Goal: Information Seeking & Learning: Understand process/instructions

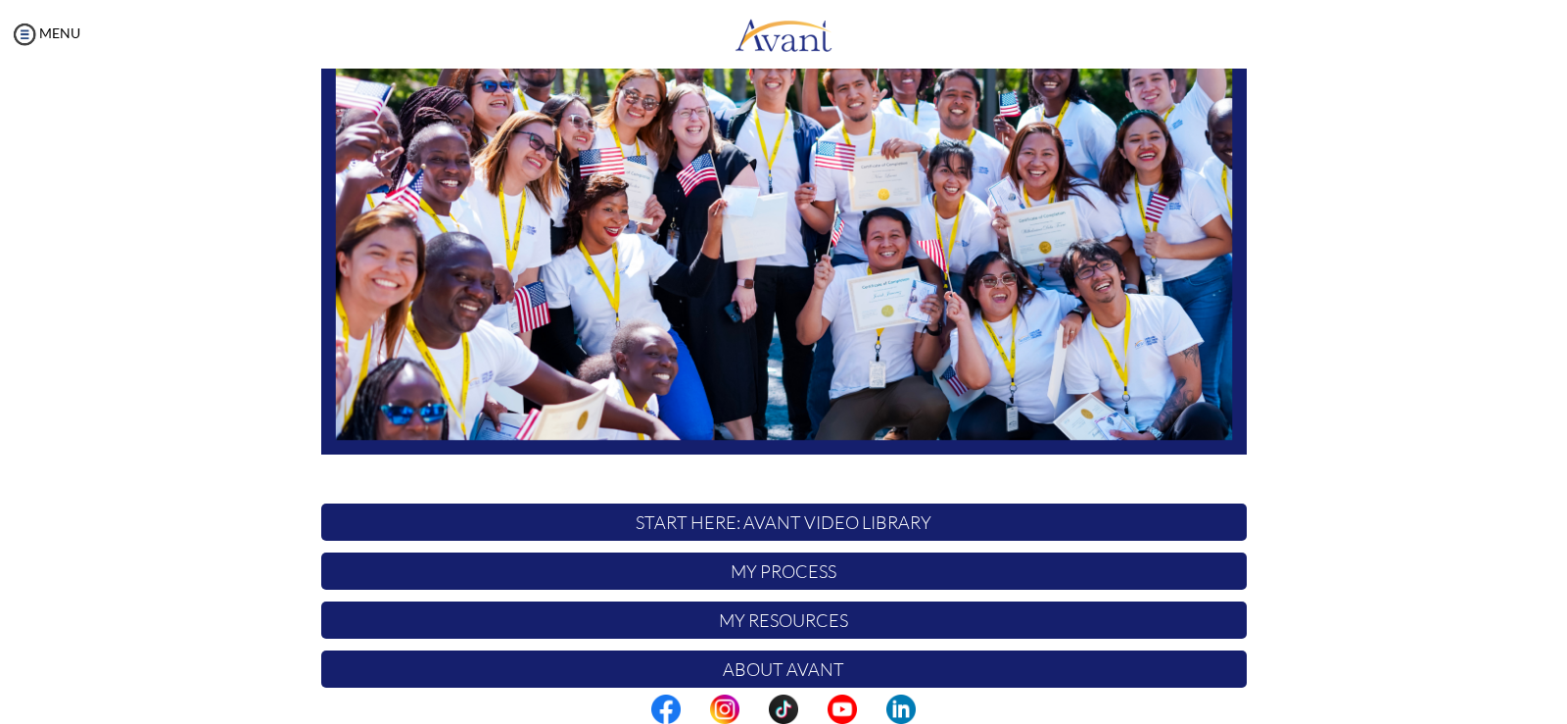
scroll to position [364, 0]
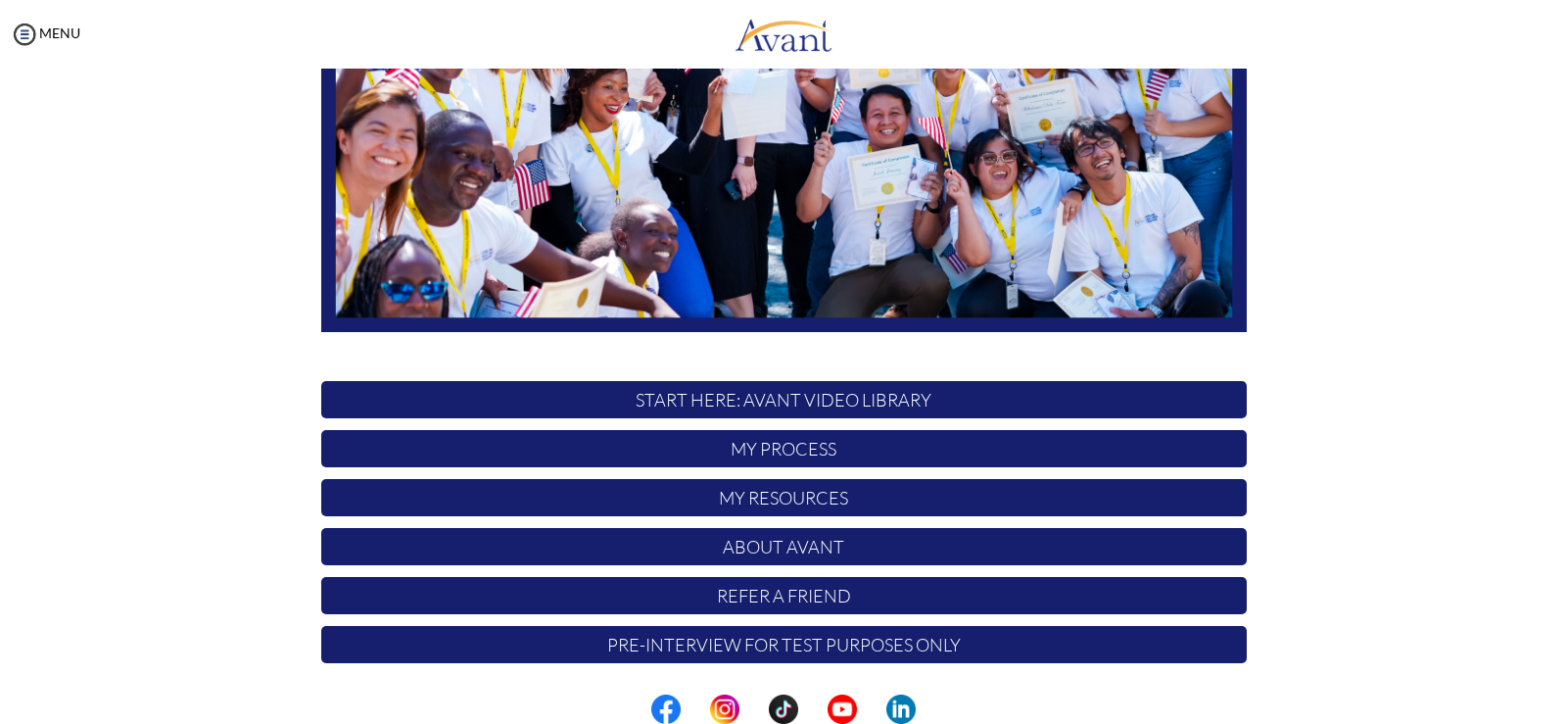
click at [840, 490] on p "My Resources" at bounding box center [783, 497] width 925 height 37
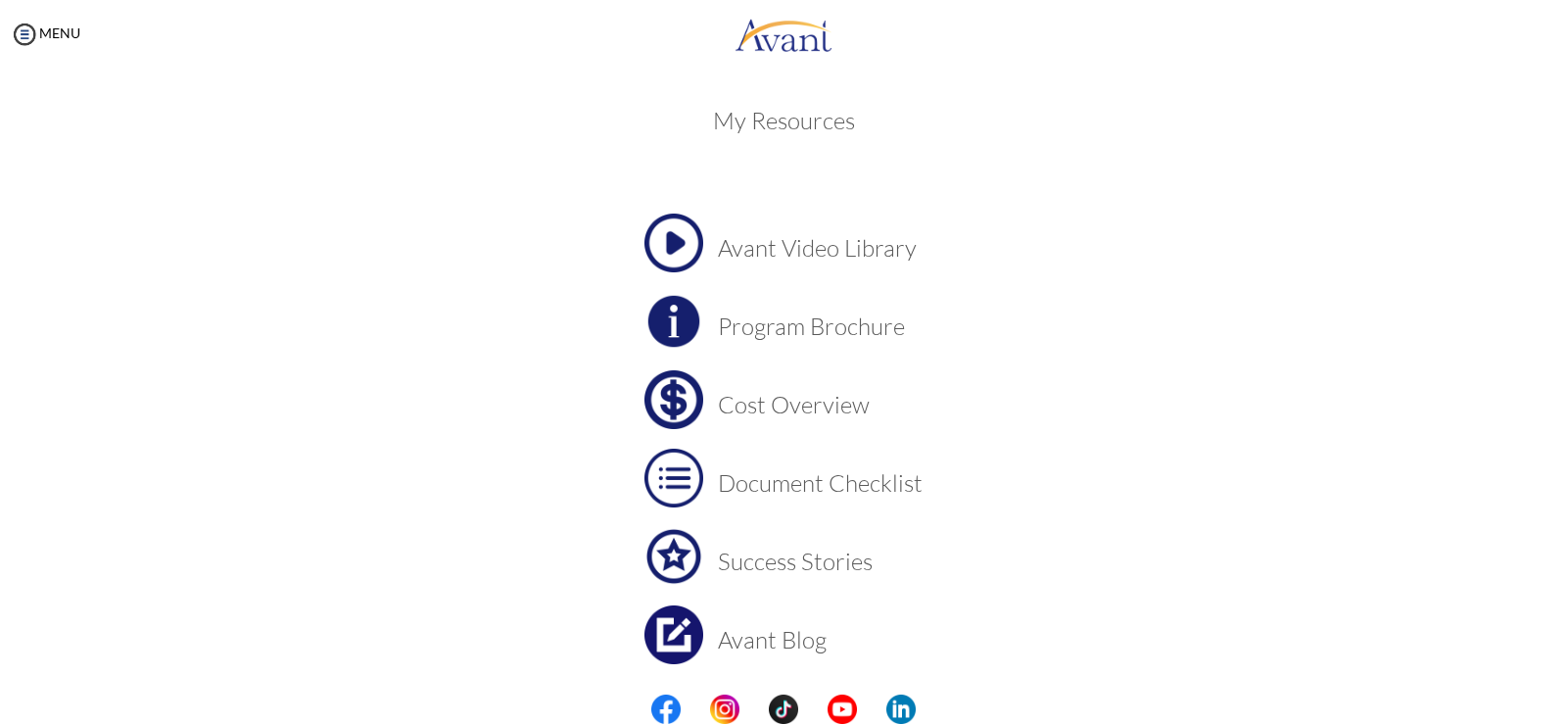
click at [795, 403] on h3 "Cost Overview" at bounding box center [820, 404] width 205 height 25
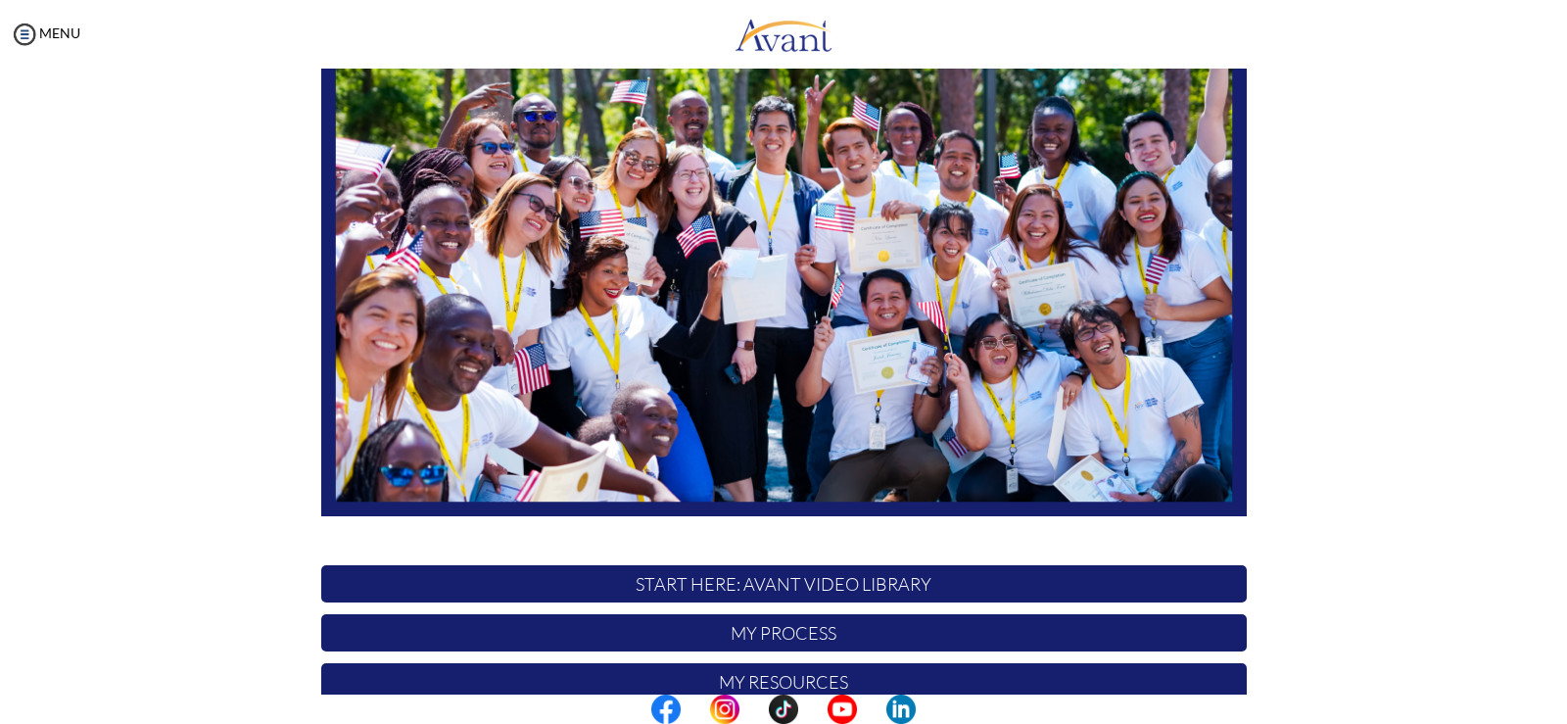
scroll to position [364, 0]
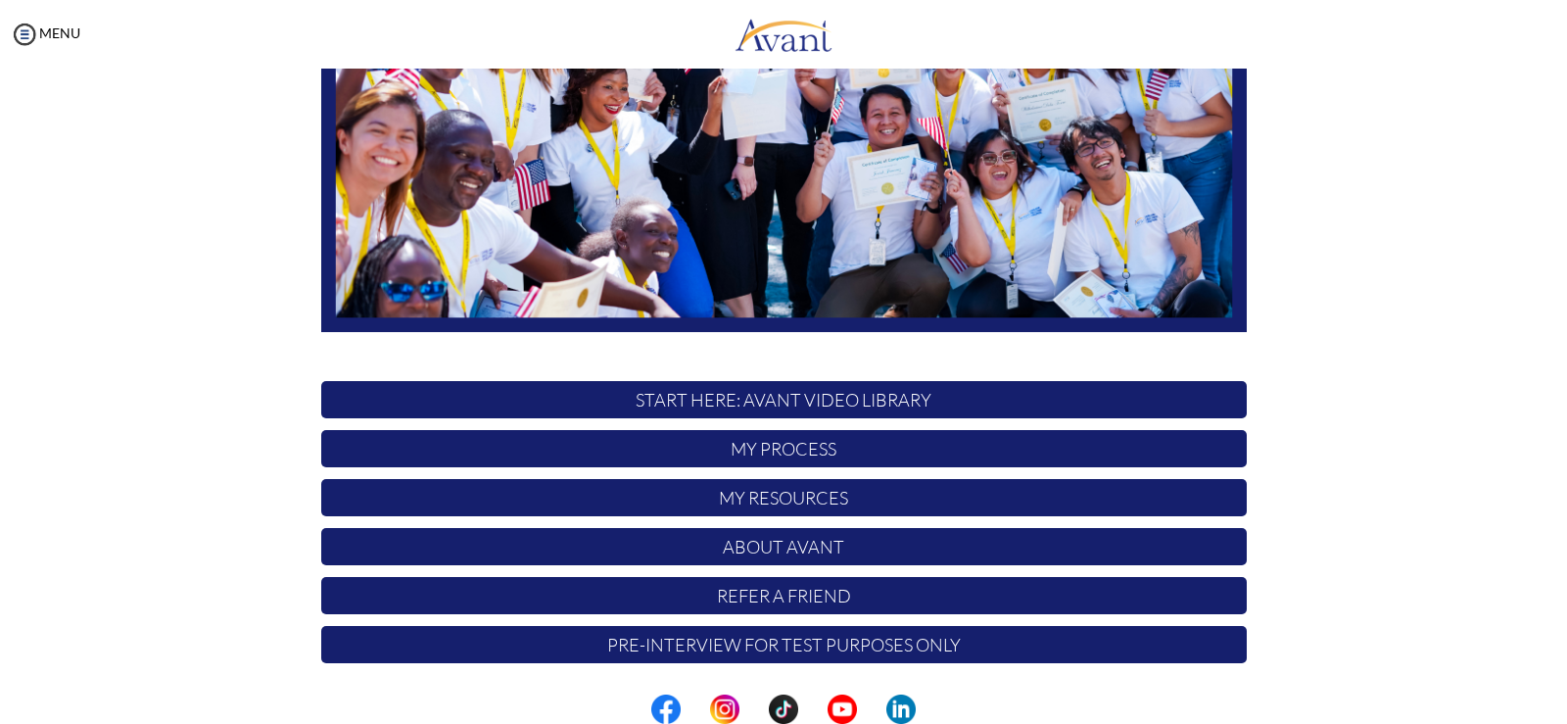
click at [843, 501] on p "My Resources" at bounding box center [783, 497] width 925 height 37
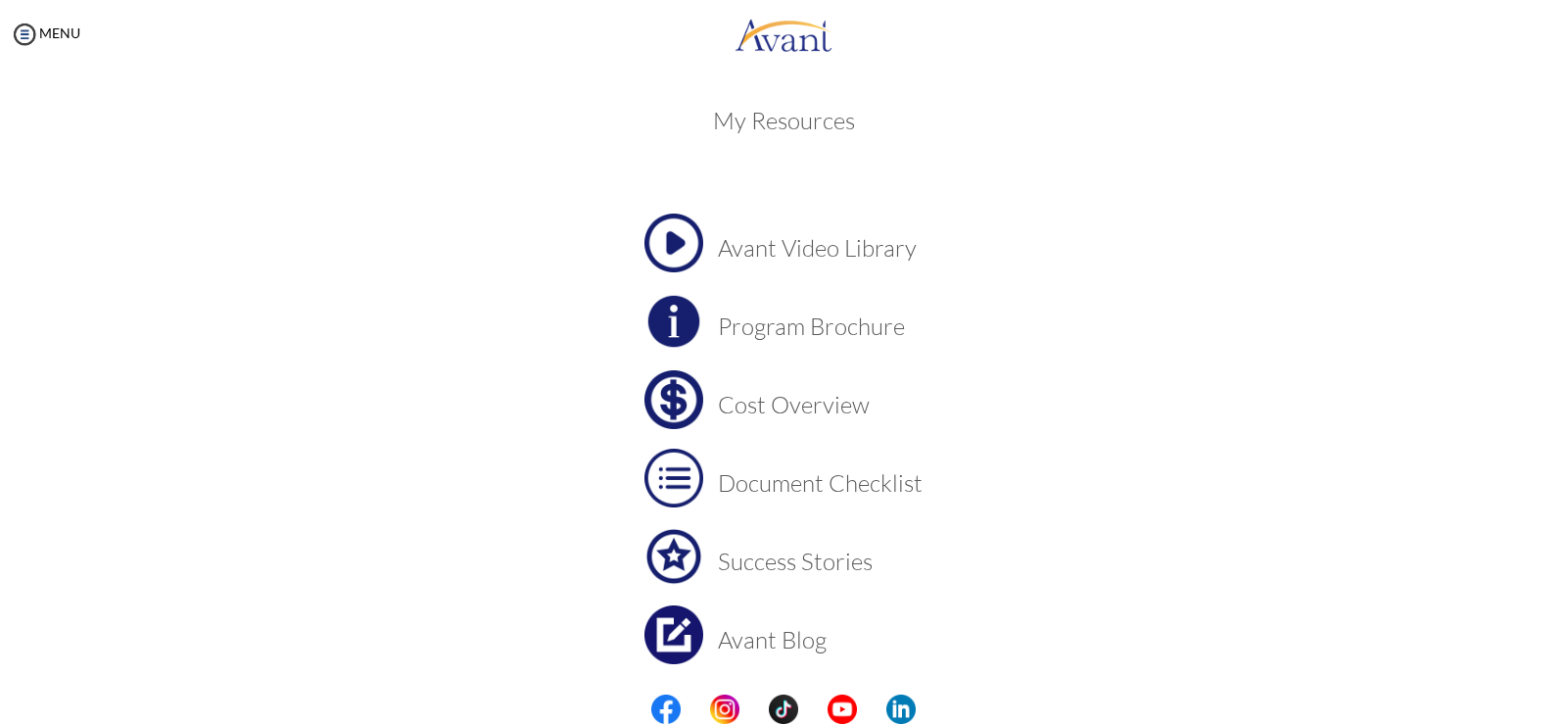
click at [847, 492] on h3 "Document Checklist" at bounding box center [820, 482] width 205 height 25
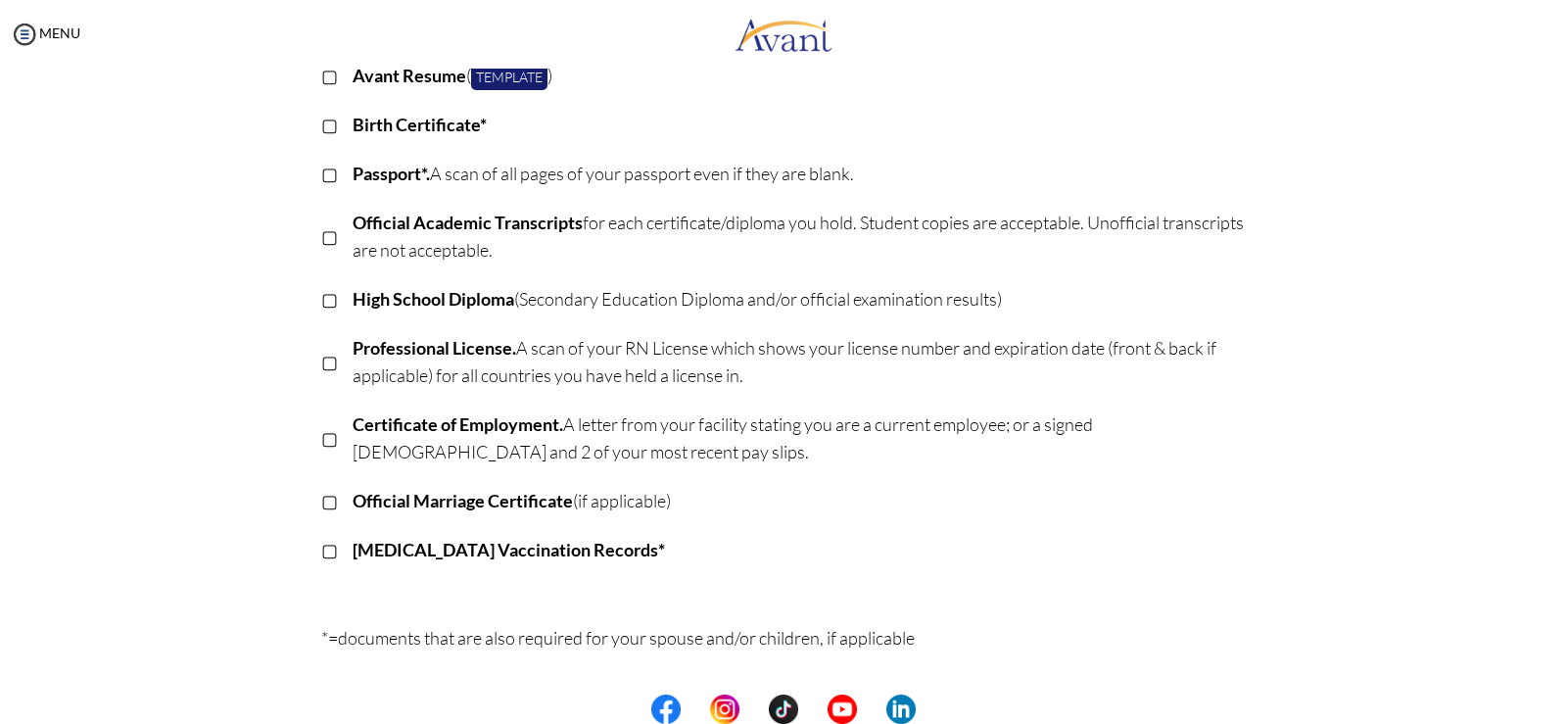
scroll to position [0, 0]
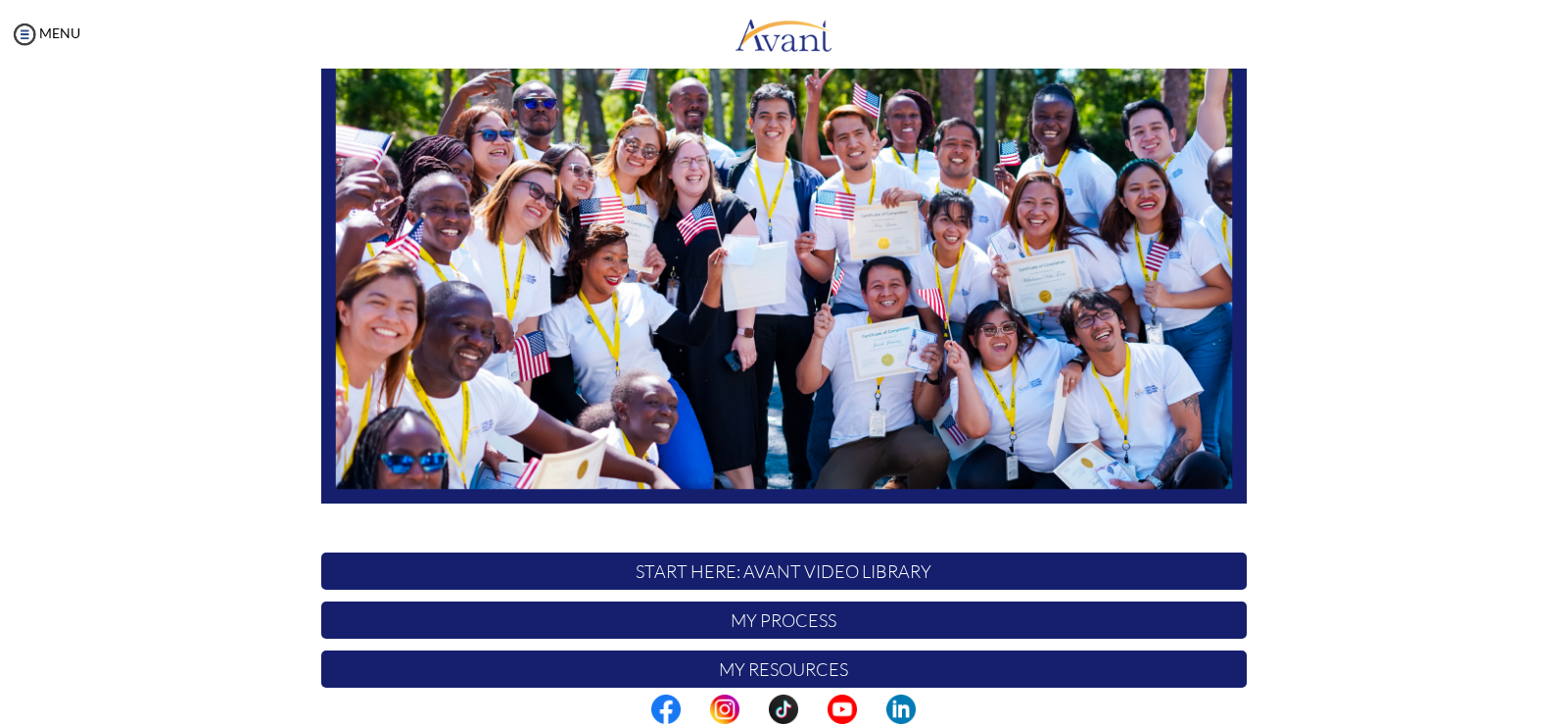
scroll to position [364, 0]
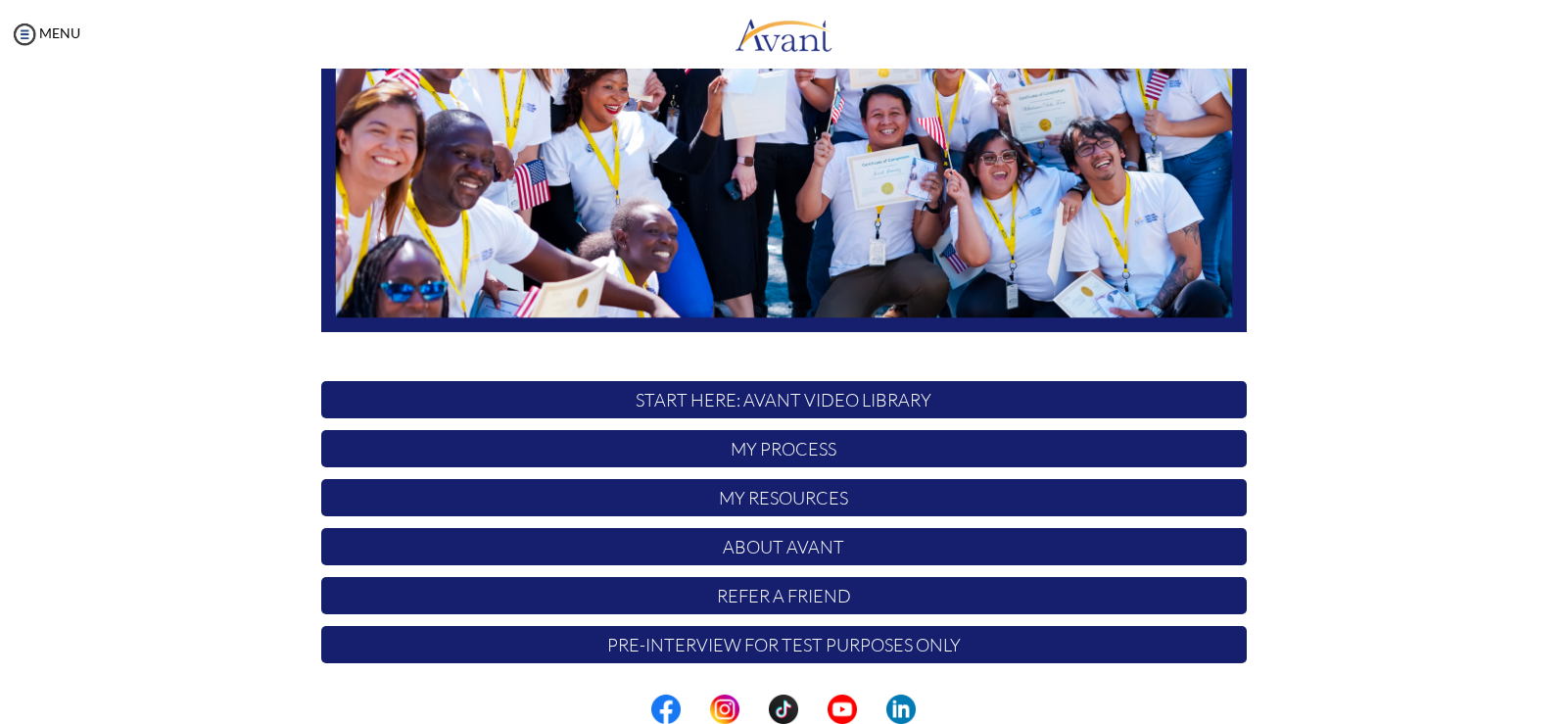
click at [790, 451] on p "My Process" at bounding box center [783, 448] width 925 height 37
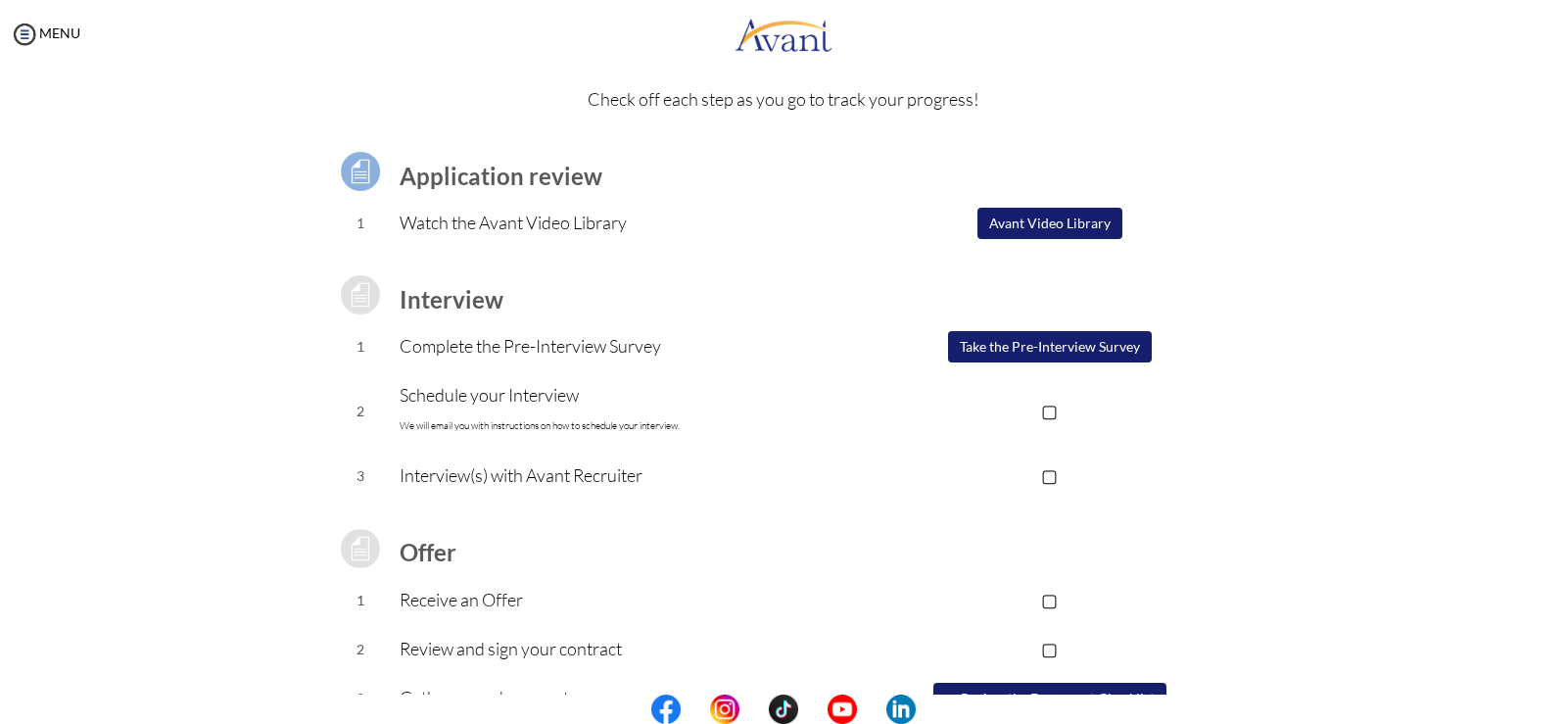
scroll to position [167, 0]
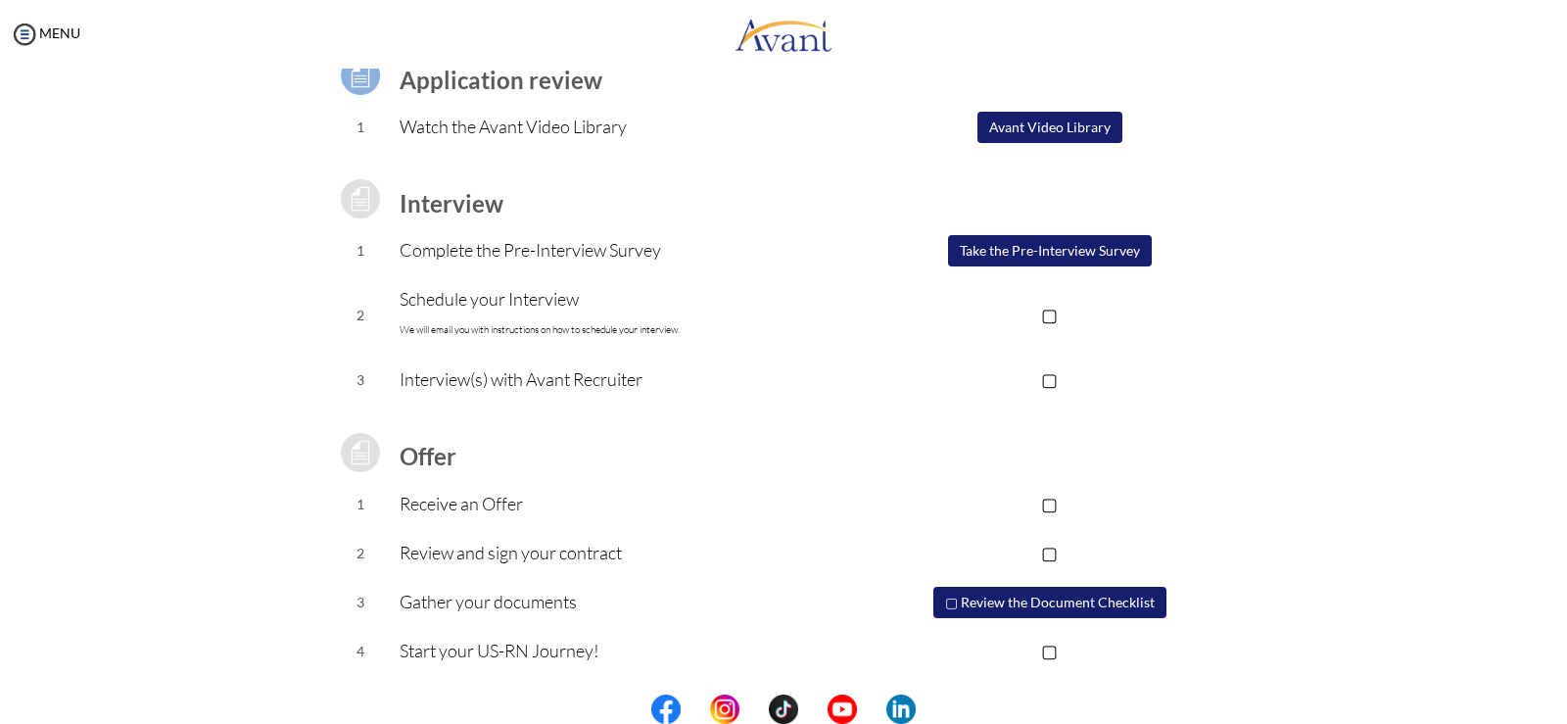
click at [1040, 129] on button "Avant Video Library" at bounding box center [1049, 127] width 145 height 31
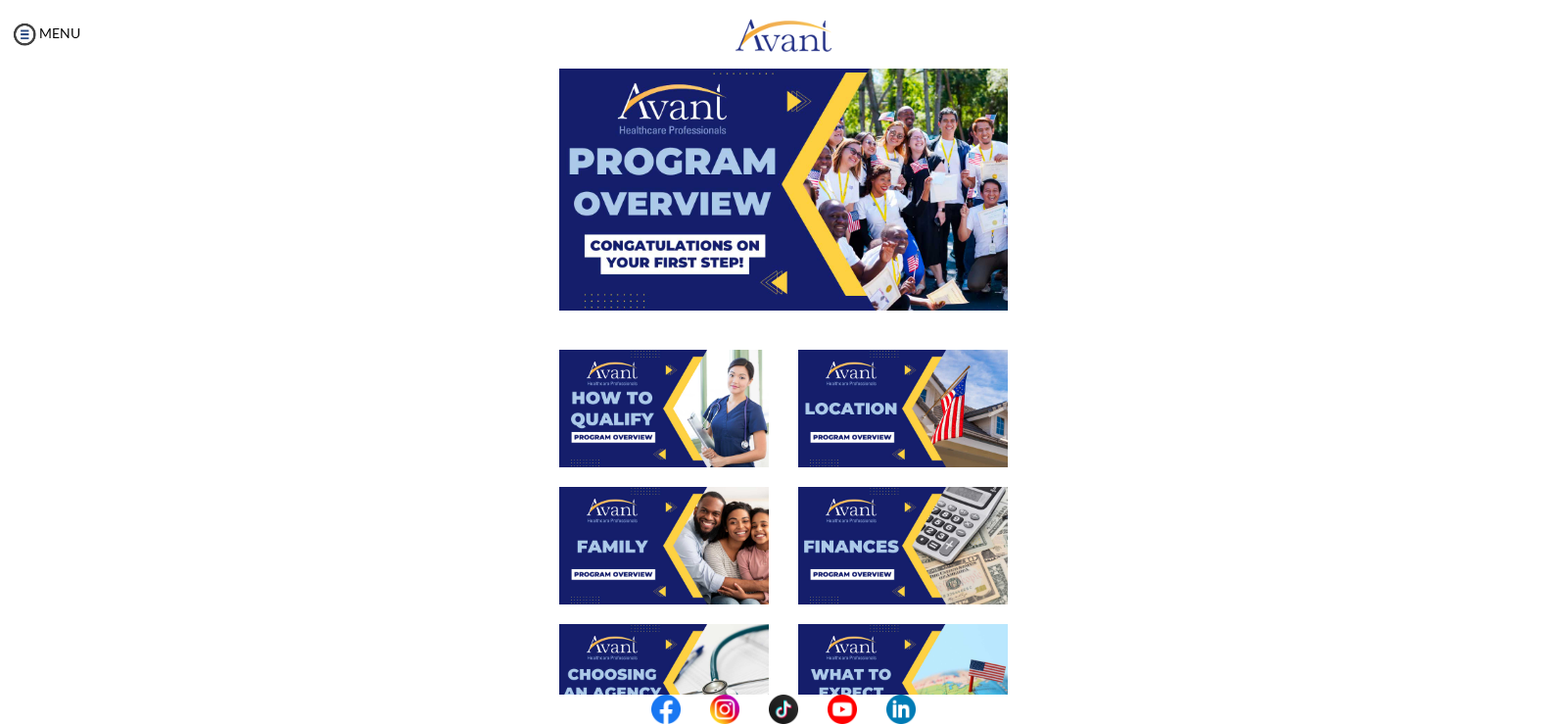
scroll to position [35, 0]
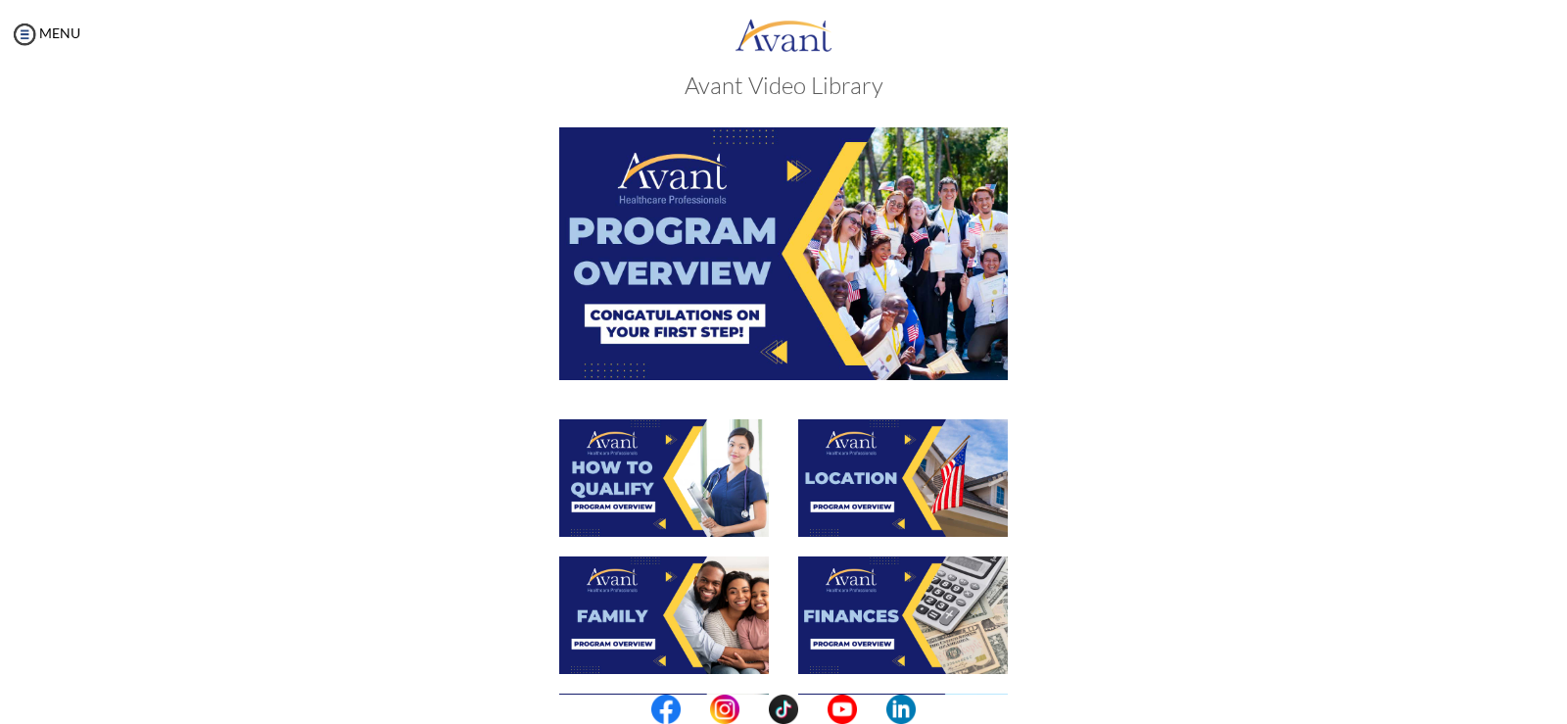
click at [604, 499] on img at bounding box center [664, 478] width 210 height 118
